Goal: Task Accomplishment & Management: Manage account settings

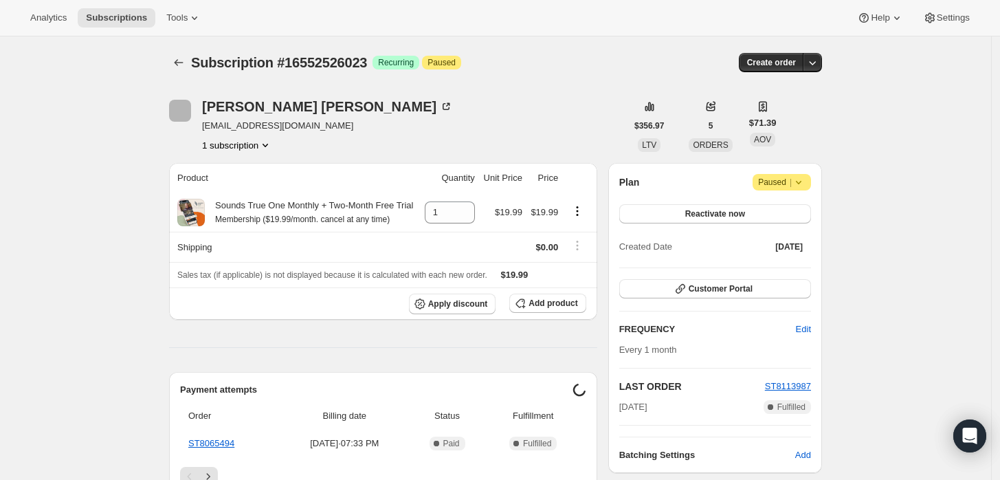
click at [804, 181] on icon at bounding box center [799, 182] width 14 height 14
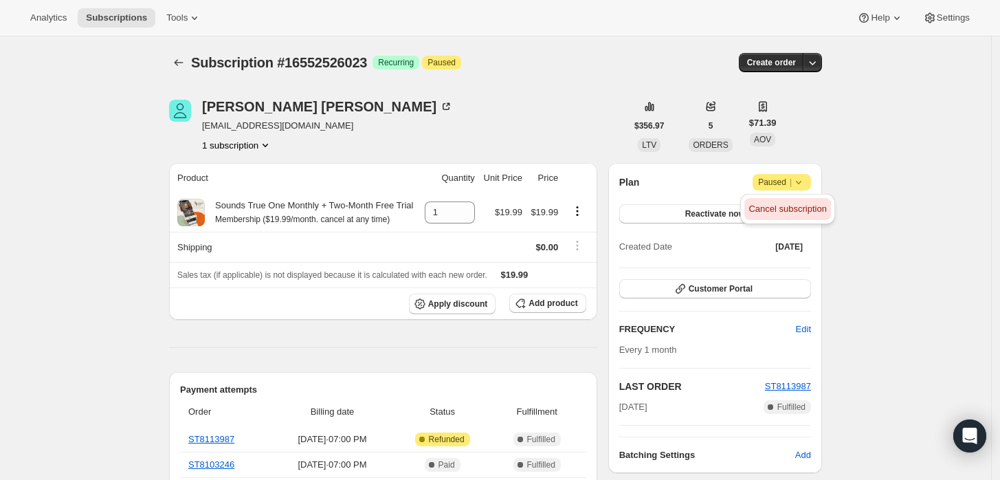
click at [778, 205] on span "Cancel subscription" at bounding box center [788, 209] width 78 height 10
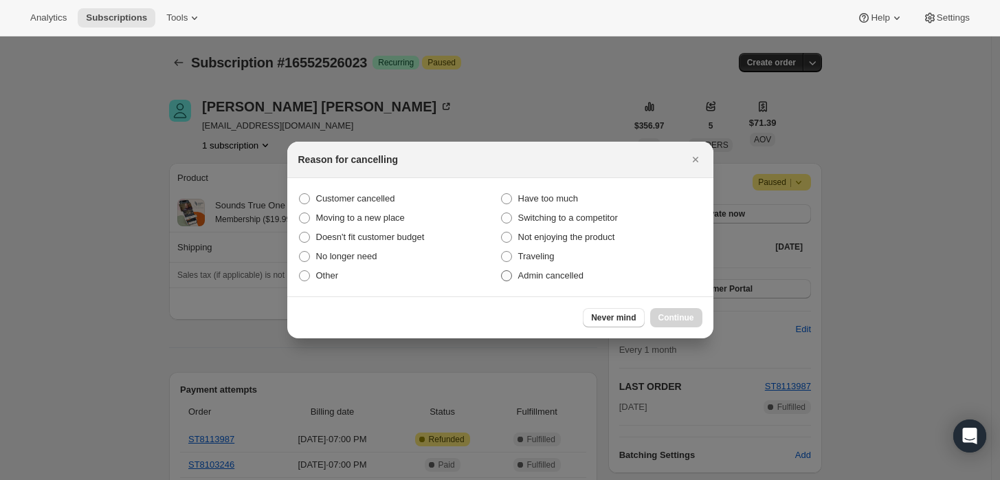
click at [565, 276] on span "Admin cancelled" at bounding box center [550, 275] width 65 height 10
click at [502, 271] on input "Admin cancelled" at bounding box center [501, 270] width 1 height 1
radio input "true"
click at [668, 328] on div "Never mind Continue" at bounding box center [500, 317] width 426 height 42
click at [672, 320] on span "Continue" at bounding box center [677, 317] width 36 height 11
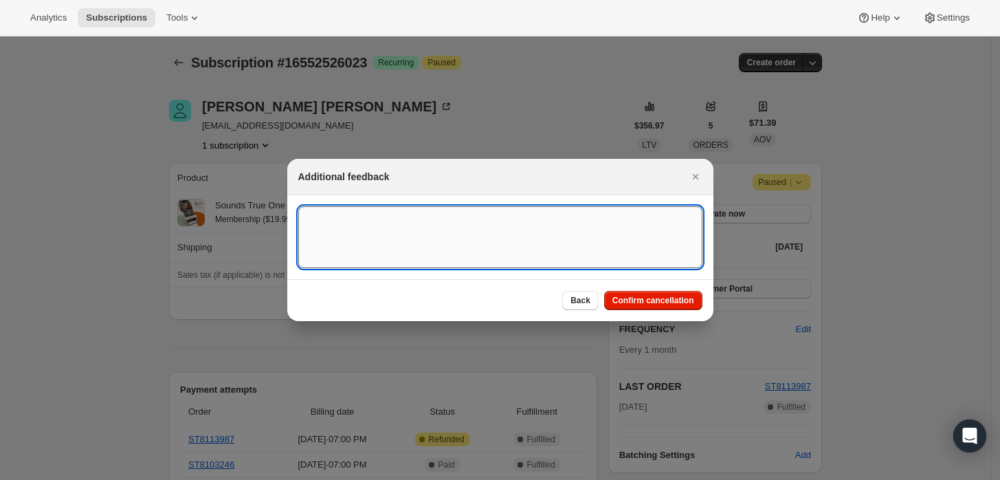
click at [551, 256] on textarea ":rbj:" at bounding box center [500, 237] width 404 height 62
type textarea "Customer requested cancellation and refund."
click at [653, 292] on button "Confirm cancellation" at bounding box center [653, 300] width 98 height 19
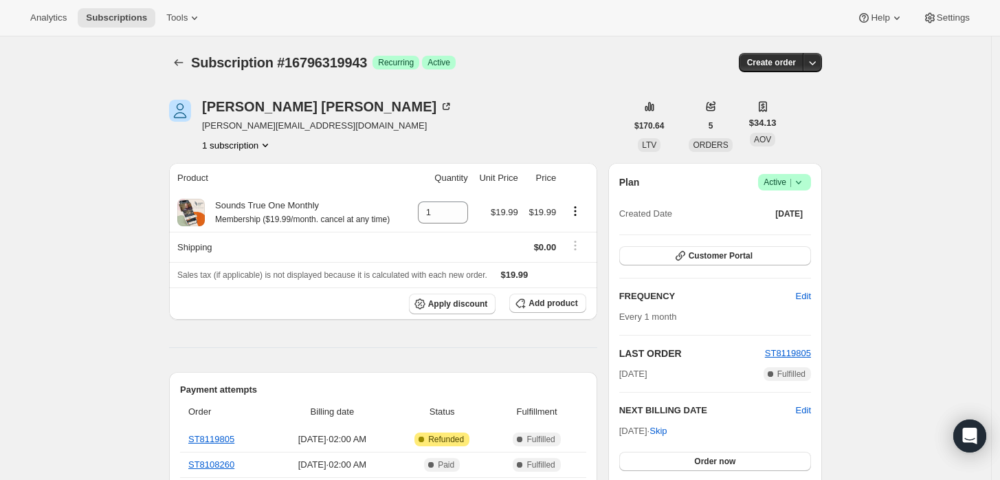
click at [809, 189] on span "Success Active |" at bounding box center [784, 182] width 53 height 17
click at [797, 235] on span "Cancel subscription" at bounding box center [790, 232] width 78 height 10
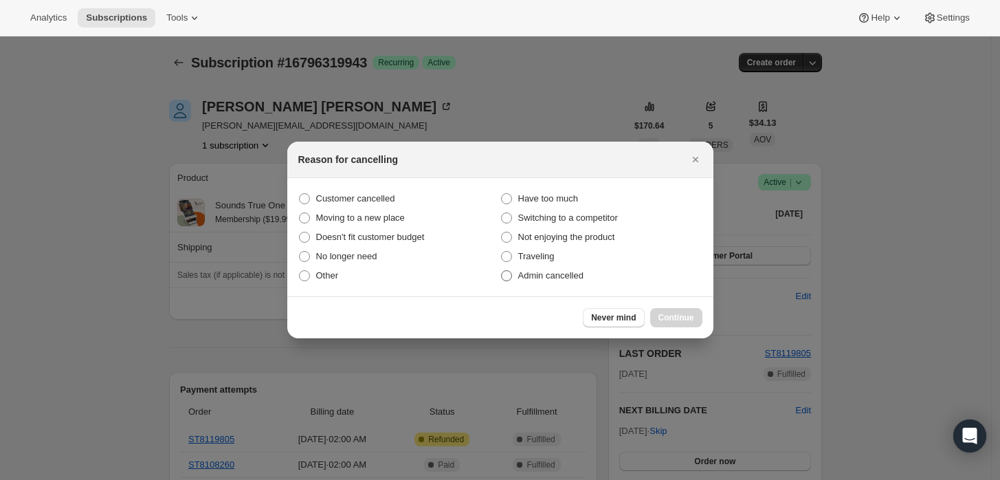
click at [543, 272] on span "Admin cancelled" at bounding box center [550, 275] width 65 height 10
click at [502, 271] on input "Admin cancelled" at bounding box center [501, 270] width 1 height 1
radio input "true"
click at [677, 318] on span "Continue" at bounding box center [677, 317] width 36 height 11
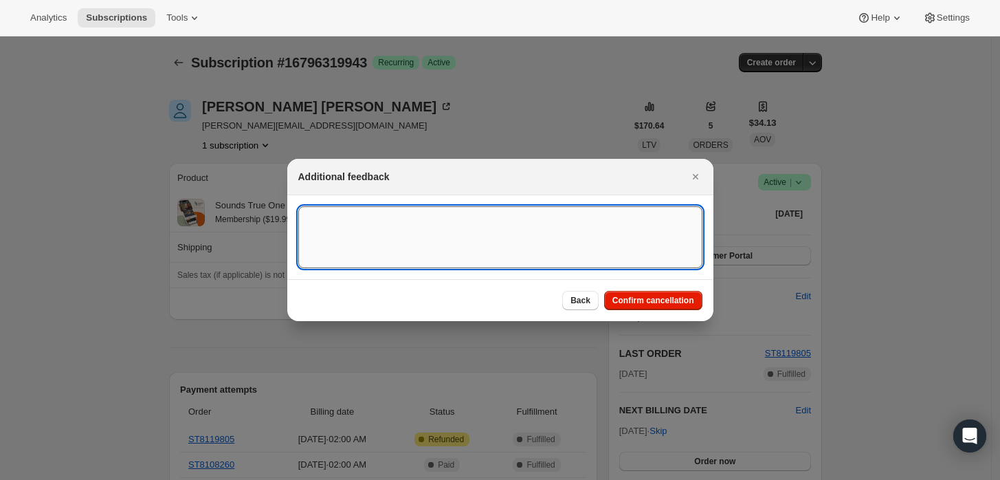
click at [632, 259] on textarea ":rbj:" at bounding box center [500, 237] width 404 height 62
type textarea "Customer re"
type textarea "Customer requested cancellation and refund."
click at [632, 298] on span "Confirm cancellation" at bounding box center [654, 300] width 82 height 11
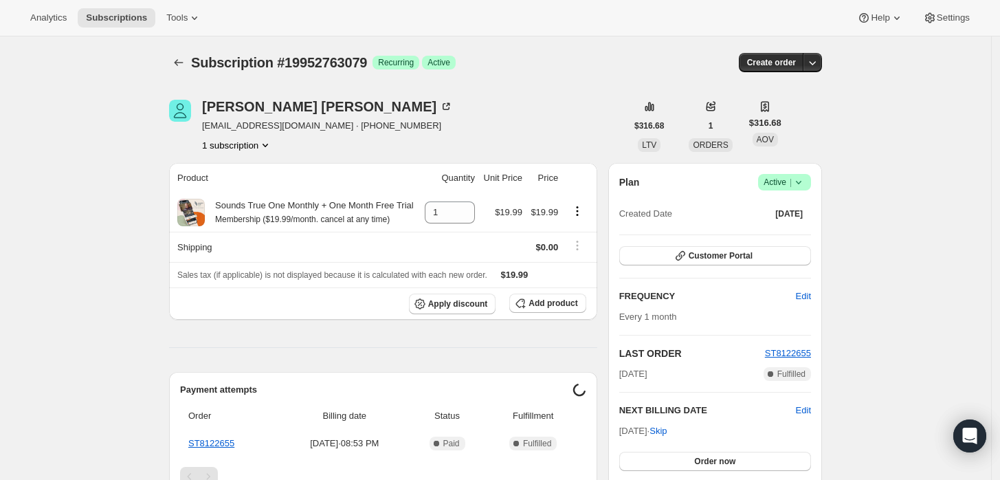
click at [799, 184] on icon at bounding box center [799, 182] width 14 height 14
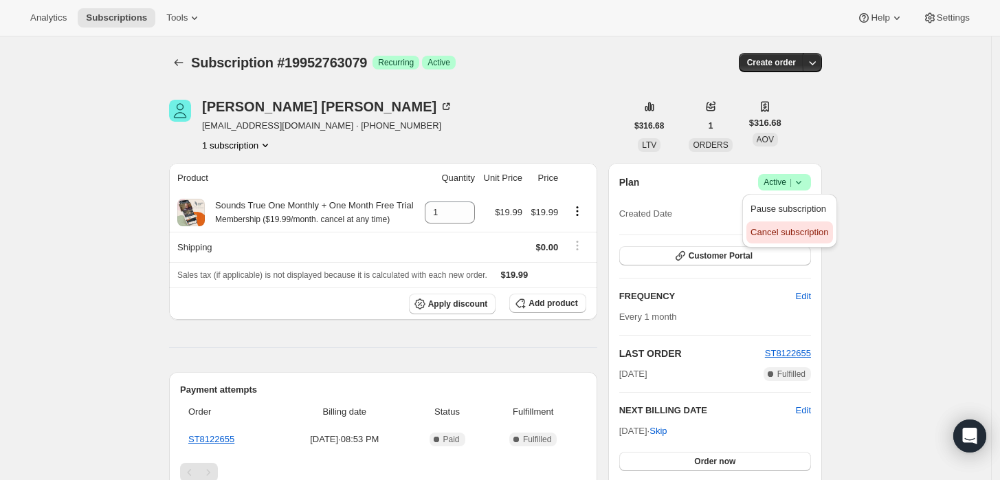
click at [774, 234] on span "Cancel subscription" at bounding box center [790, 232] width 78 height 10
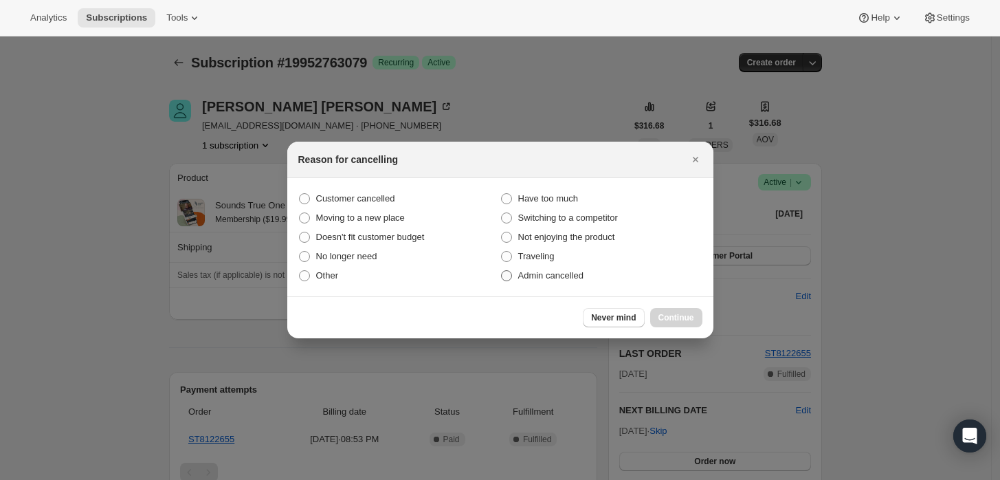
click at [538, 276] on span "Admin cancelled" at bounding box center [550, 275] width 65 height 10
click at [502, 271] on input "Admin cancelled" at bounding box center [501, 270] width 1 height 1
radio input "true"
click at [688, 320] on span "Continue" at bounding box center [677, 317] width 36 height 11
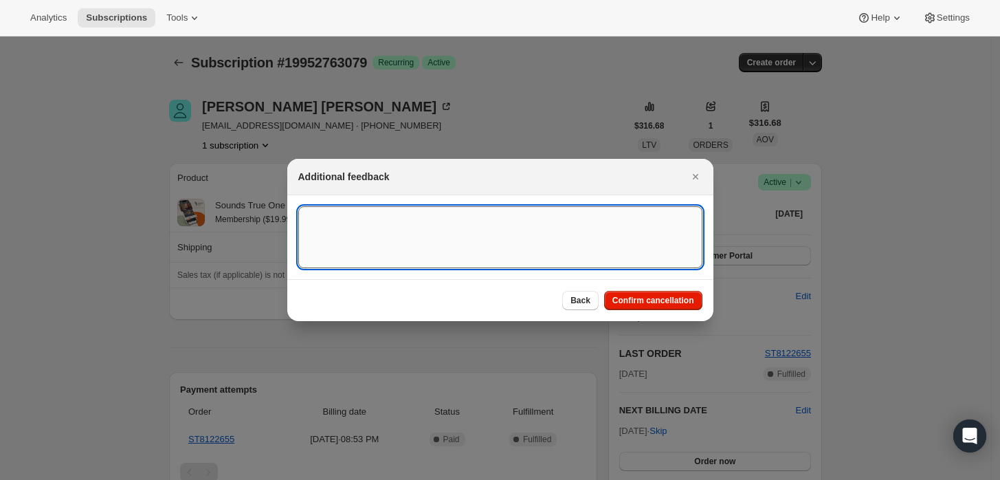
click at [620, 259] on textarea ":rbj:" at bounding box center [500, 237] width 404 height 62
type textarea "Customer requested cancellation and refund."
click at [666, 297] on span "Confirm cancellation" at bounding box center [654, 300] width 82 height 11
